Goal: Find specific page/section: Find specific page/section

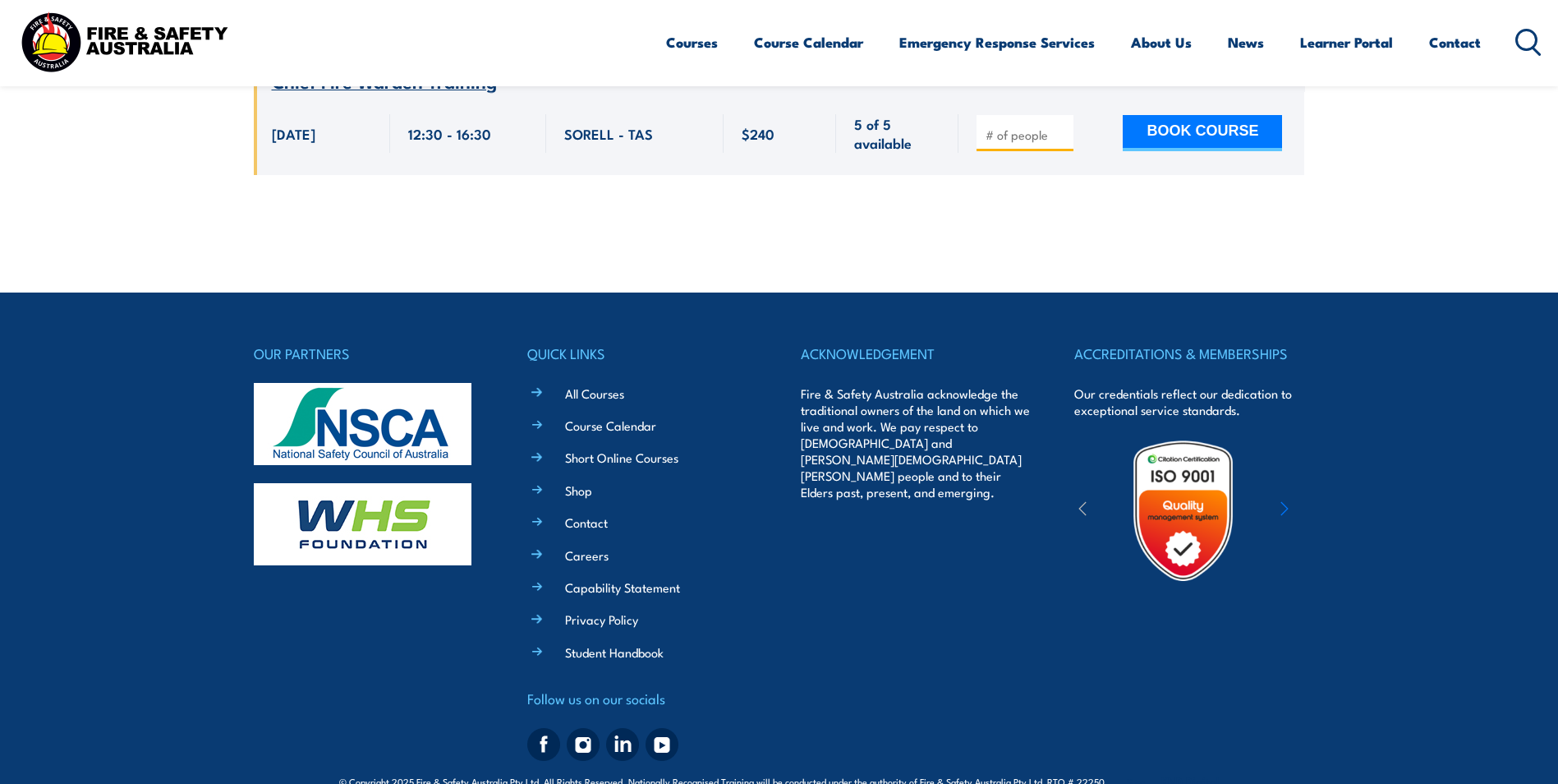
scroll to position [1194, 0]
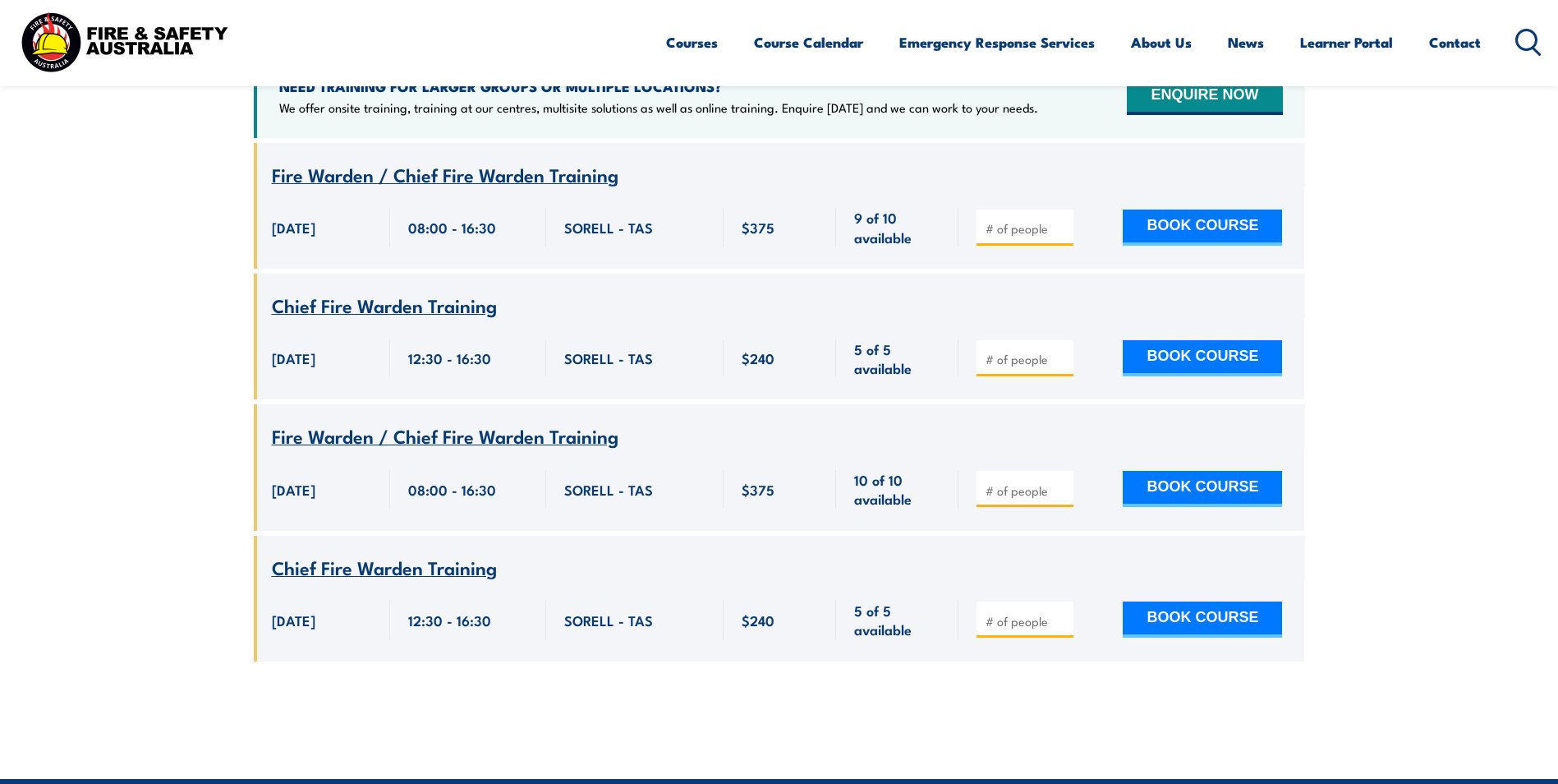
scroll to position [625, 0]
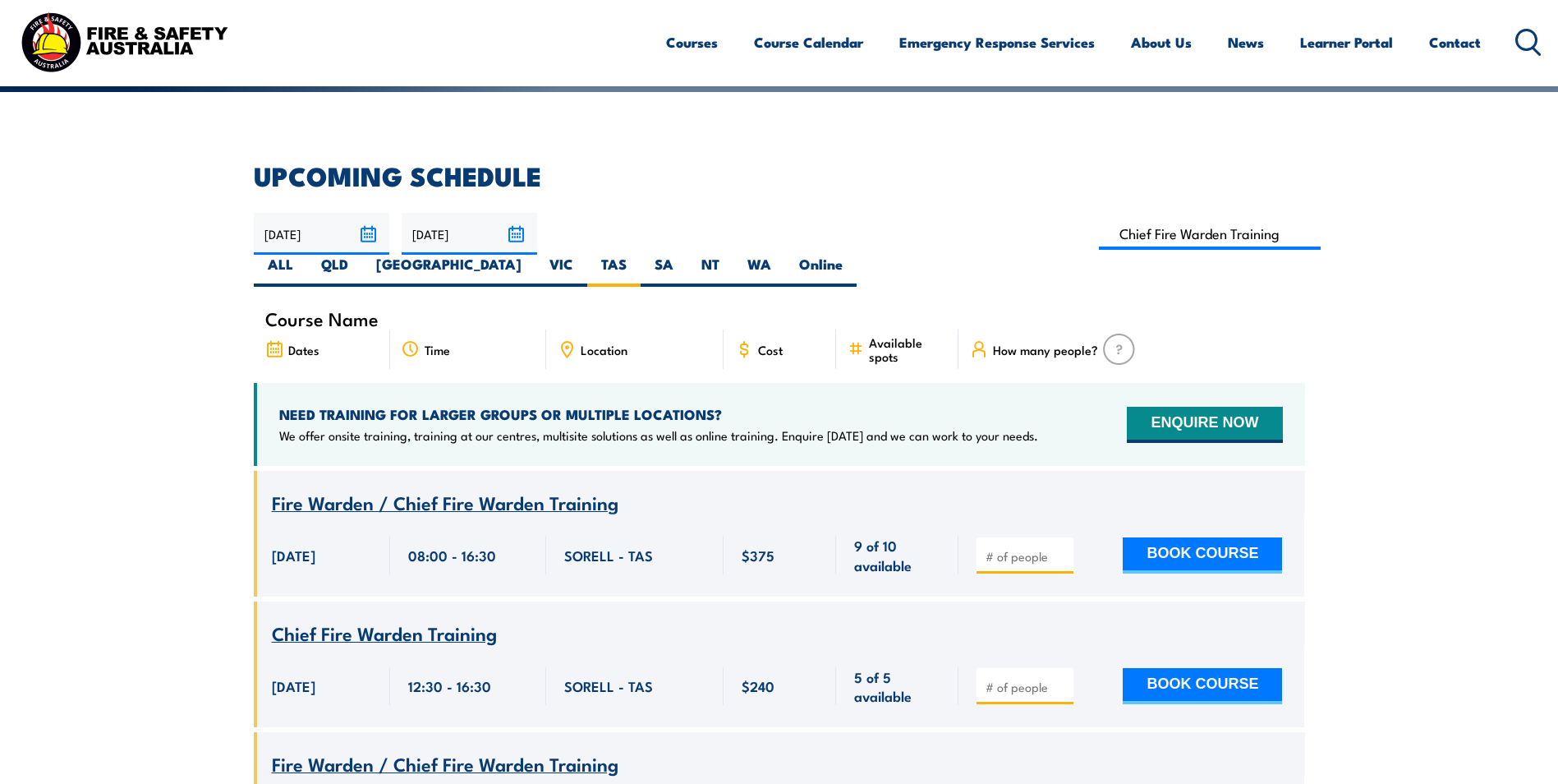
scroll to position [378, 0]
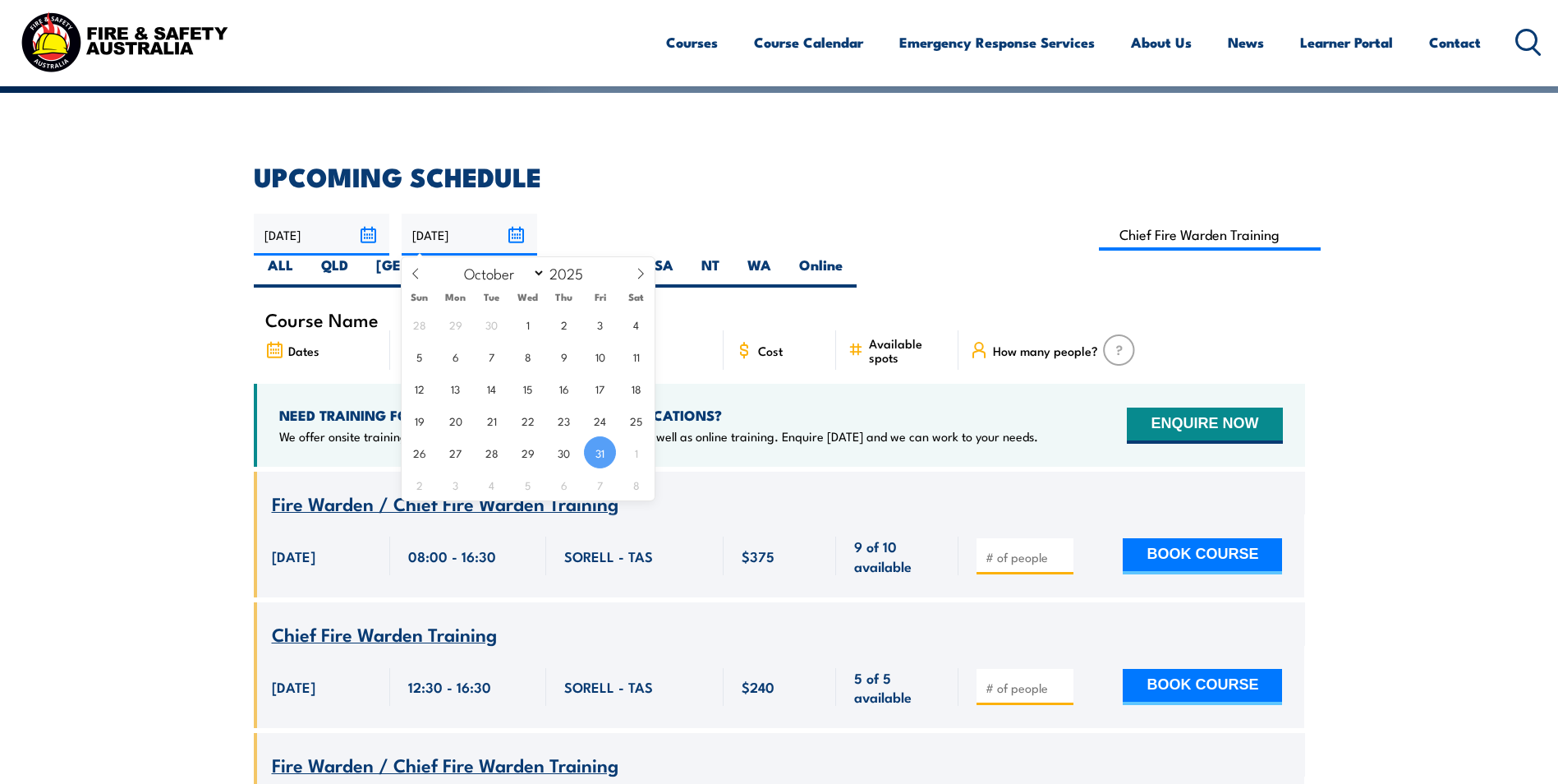
click at [515, 229] on input "[DATE]" at bounding box center [469, 234] width 136 height 42
click at [638, 267] on span at bounding box center [640, 279] width 28 height 45
select select "11"
click at [594, 424] on span "26" at bounding box center [600, 420] width 32 height 32
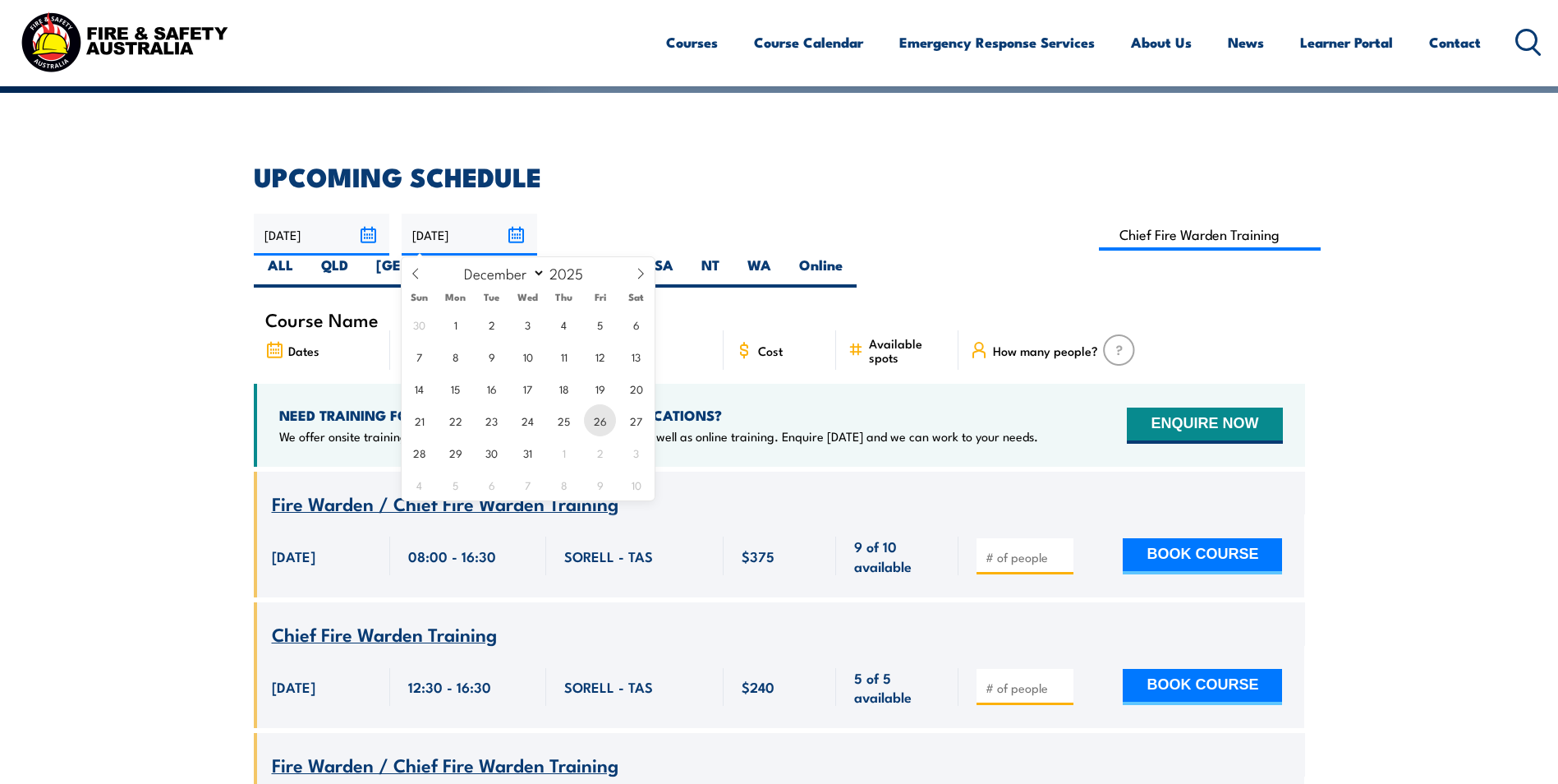
type input "[DATE]"
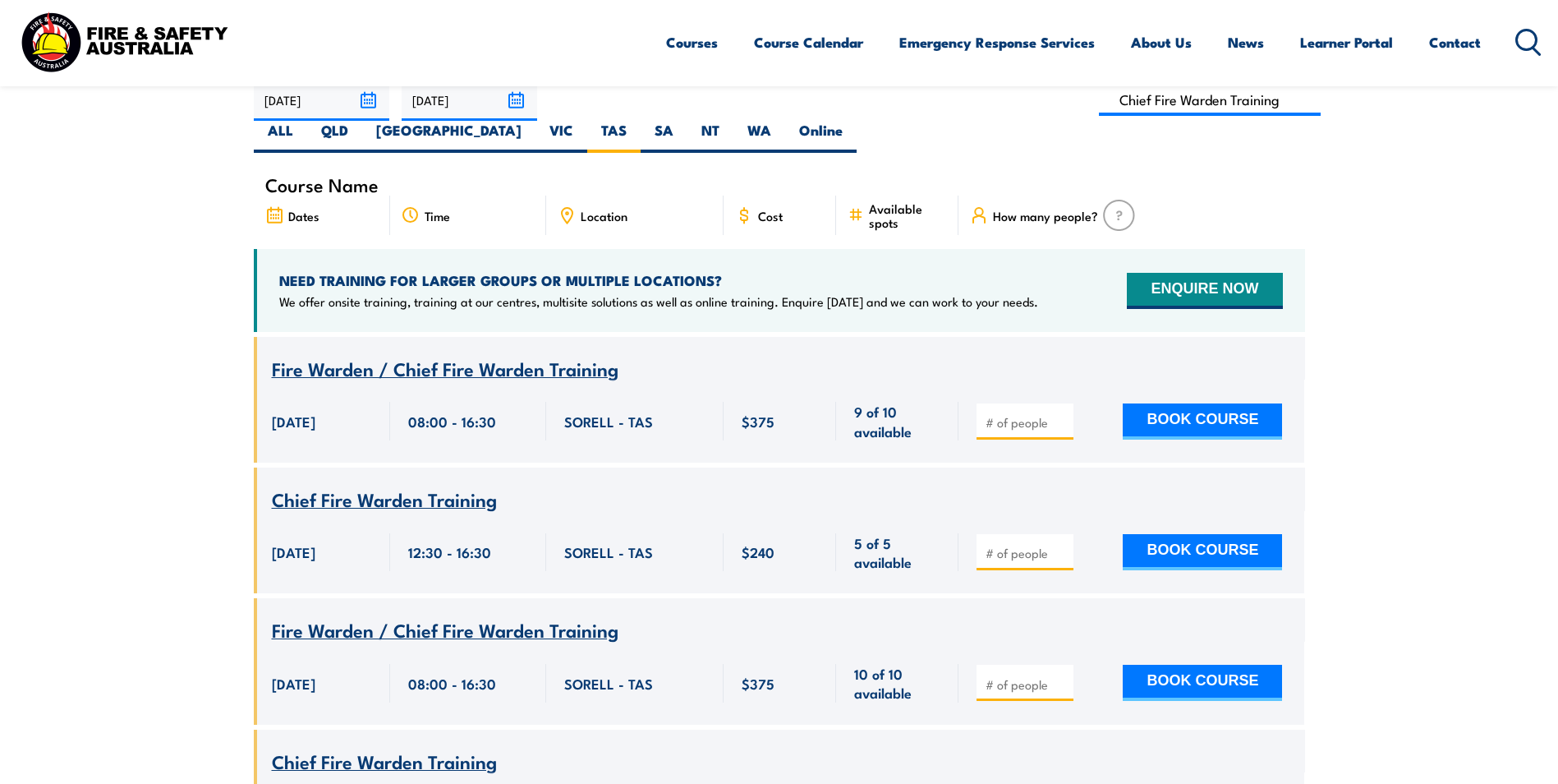
scroll to position [657, 0]
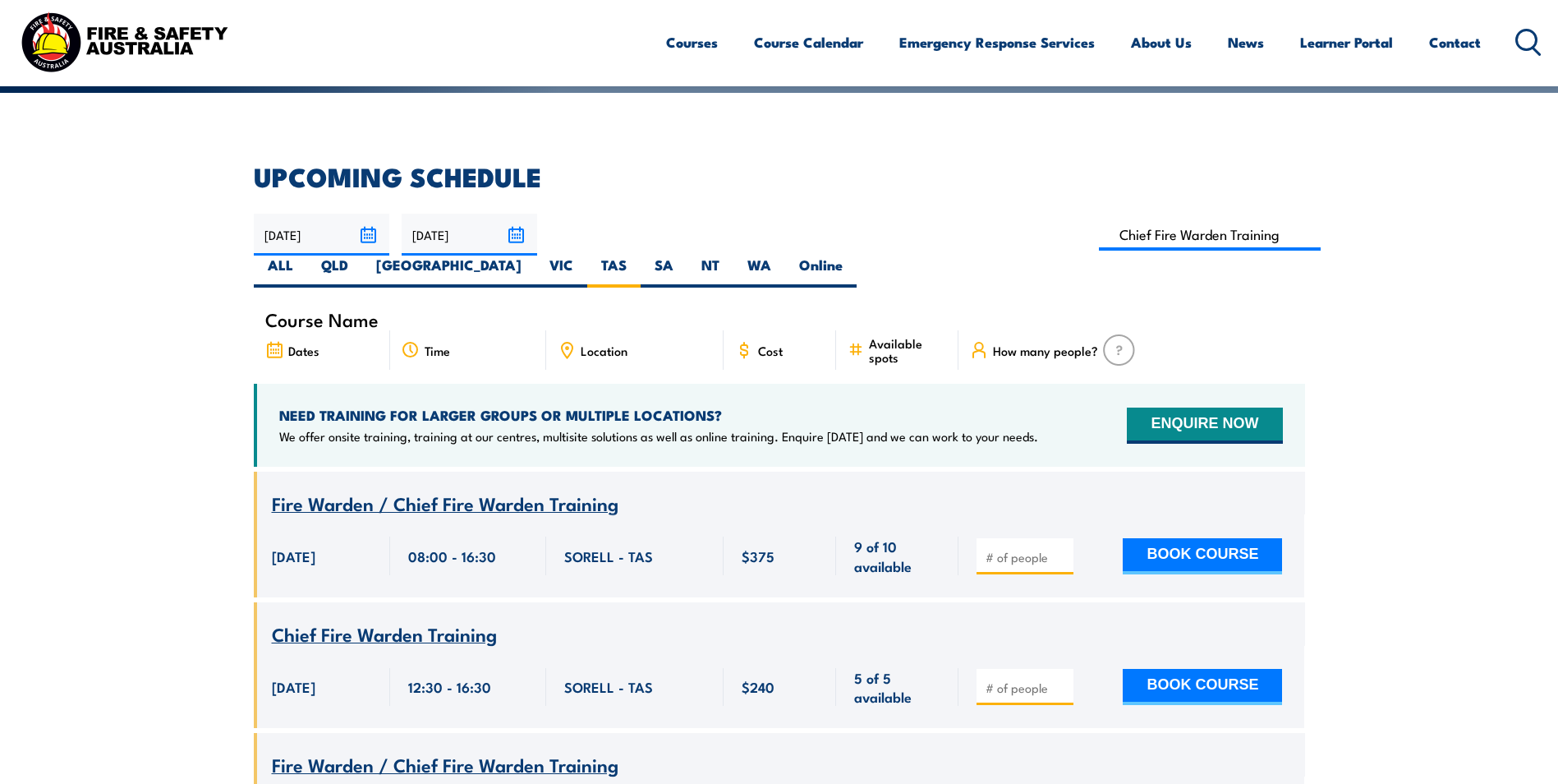
scroll to position [132, 0]
